Goal: Task Accomplishment & Management: Use online tool/utility

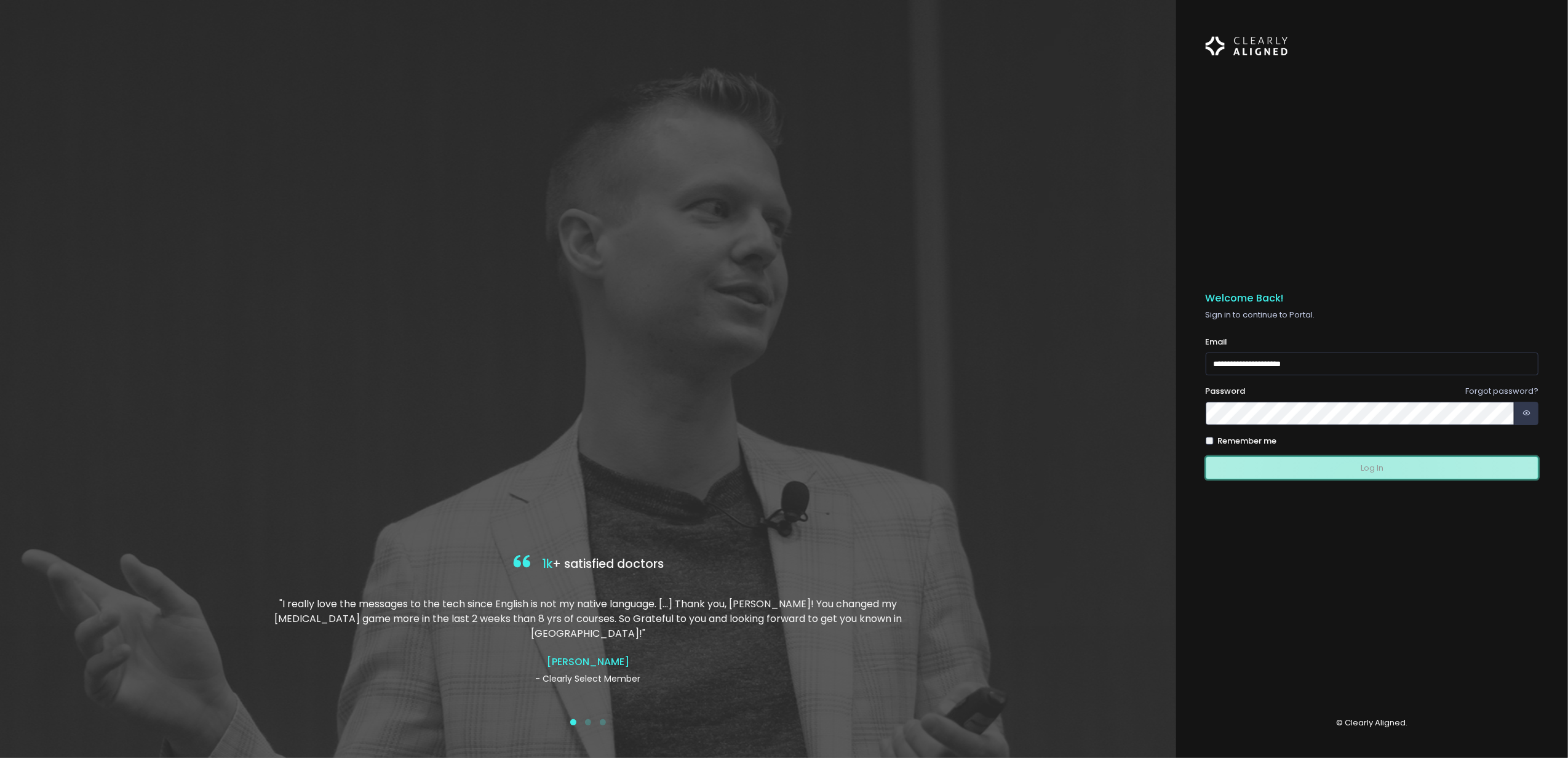
click at [1350, 479] on button "Log In" at bounding box center [1372, 468] width 333 height 23
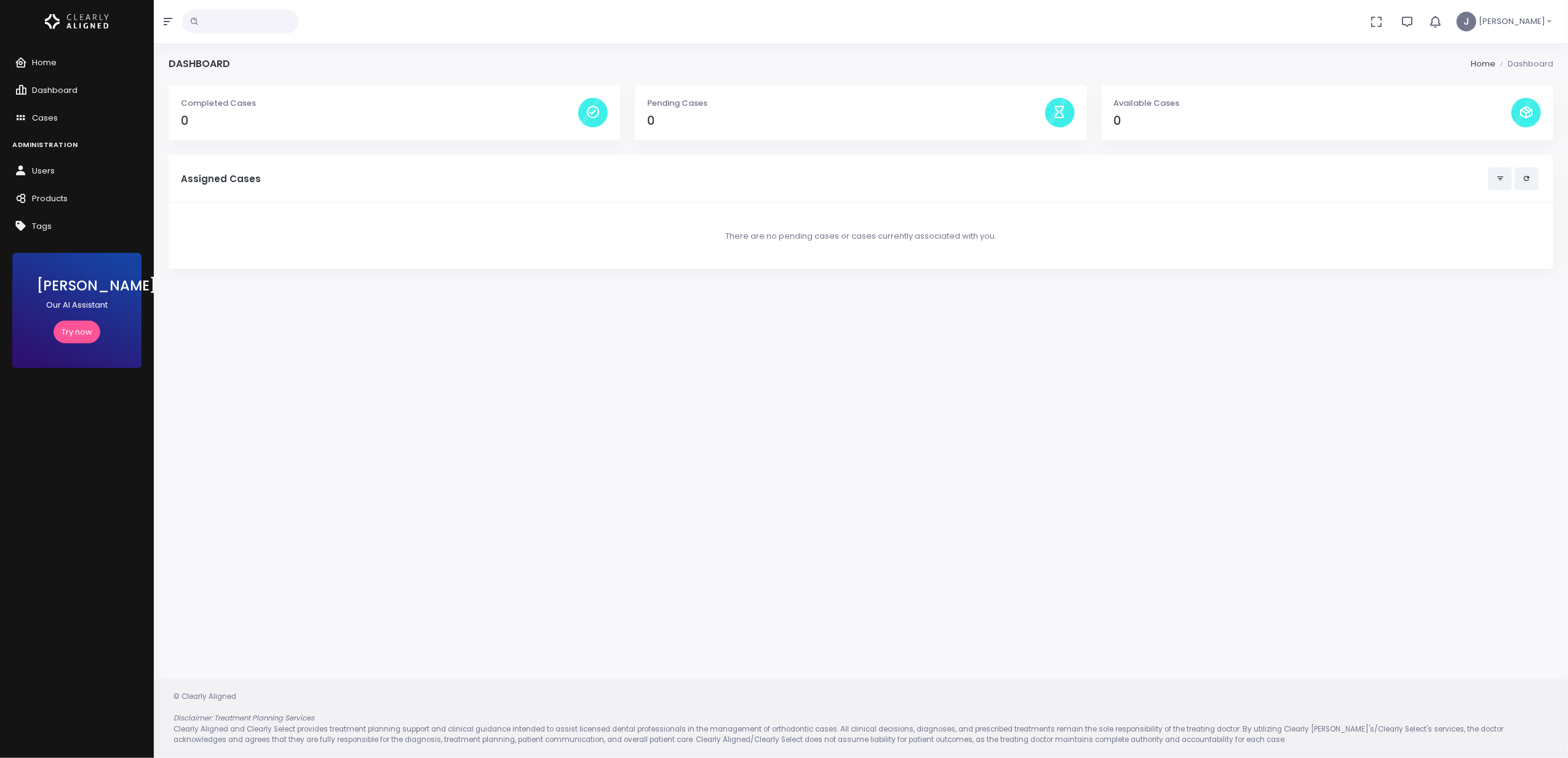
click at [247, 19] on input "text" at bounding box center [240, 21] width 117 height 23
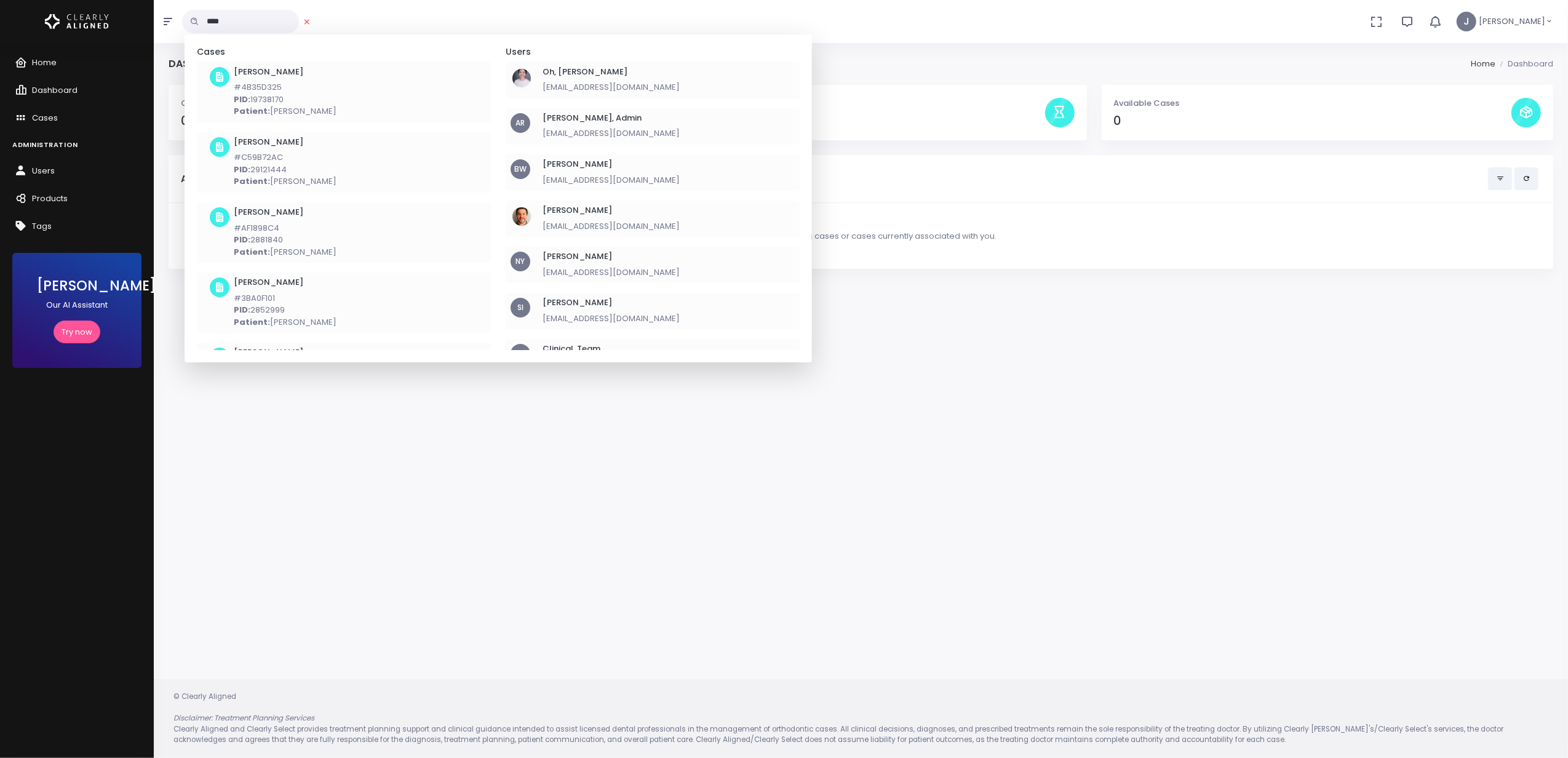
type input "***"
click at [642, 82] on li "Oh, [PERSON_NAME] [EMAIL_ADDRESS][DOMAIN_NAME]" at bounding box center [653, 79] width 294 height 37
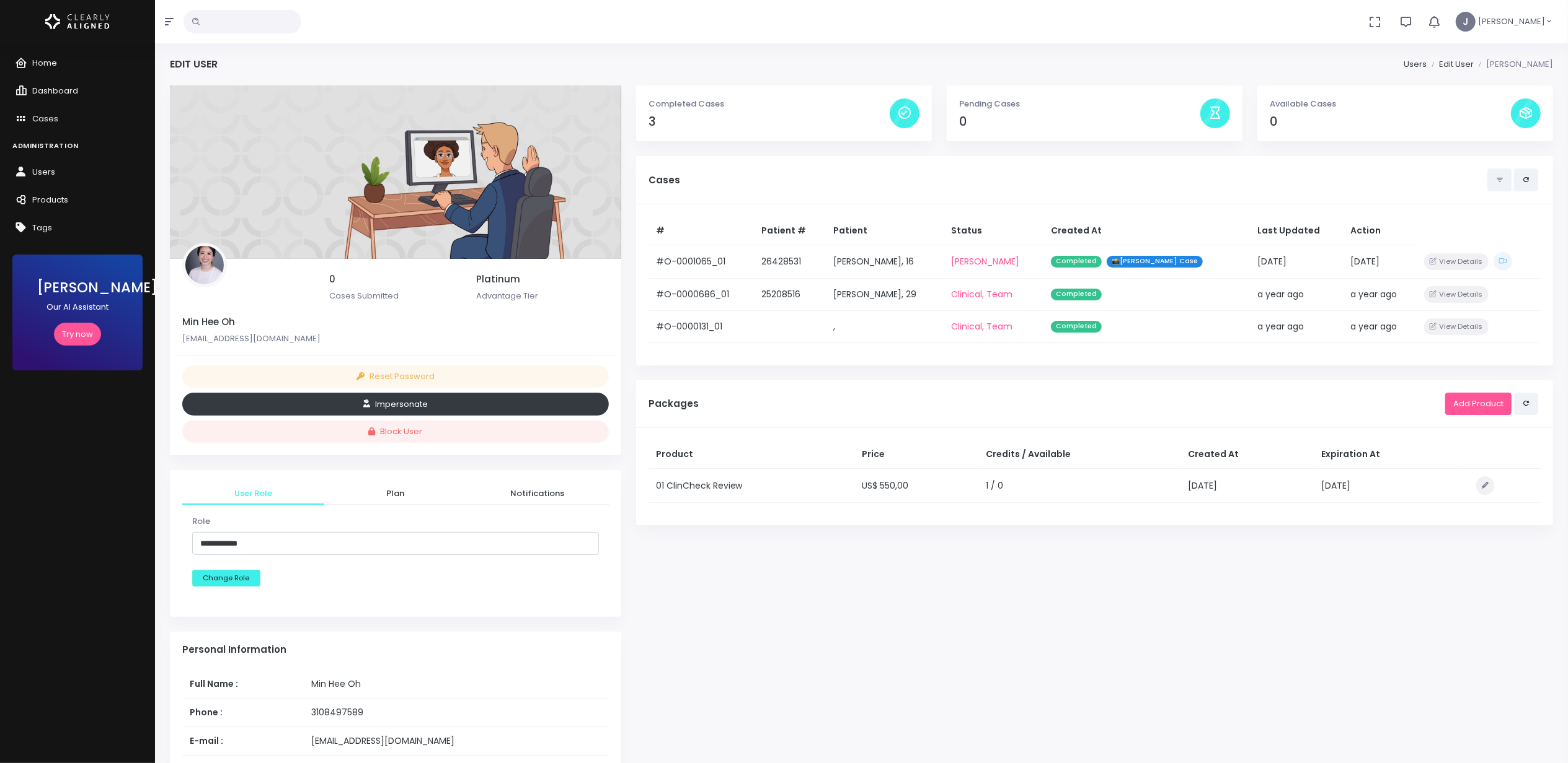
click at [408, 402] on button "Impersonate" at bounding box center [396, 404] width 426 height 23
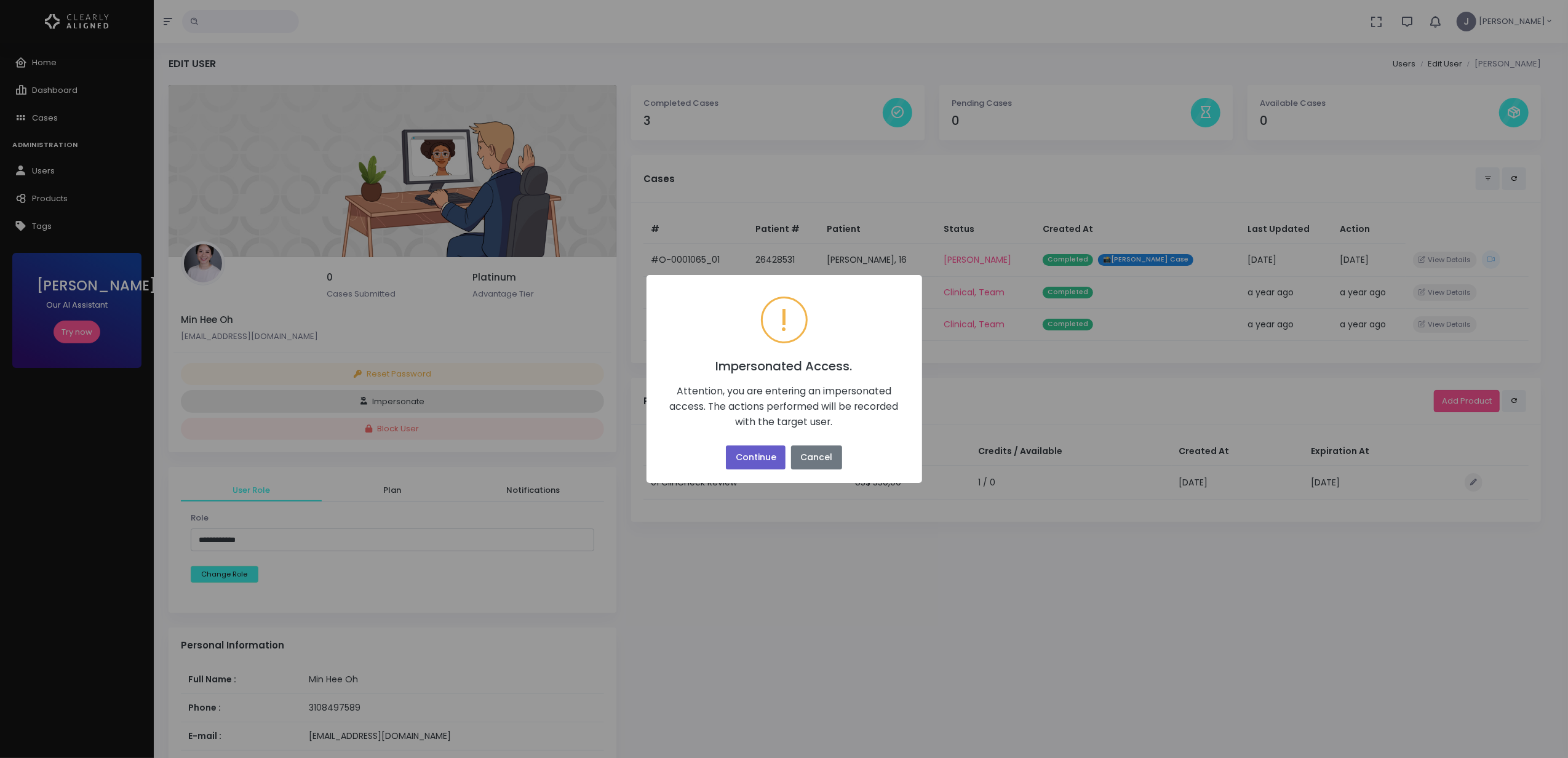
click at [751, 446] on button "Continue" at bounding box center [755, 458] width 60 height 24
